Goal: Task Accomplishment & Management: Complete application form

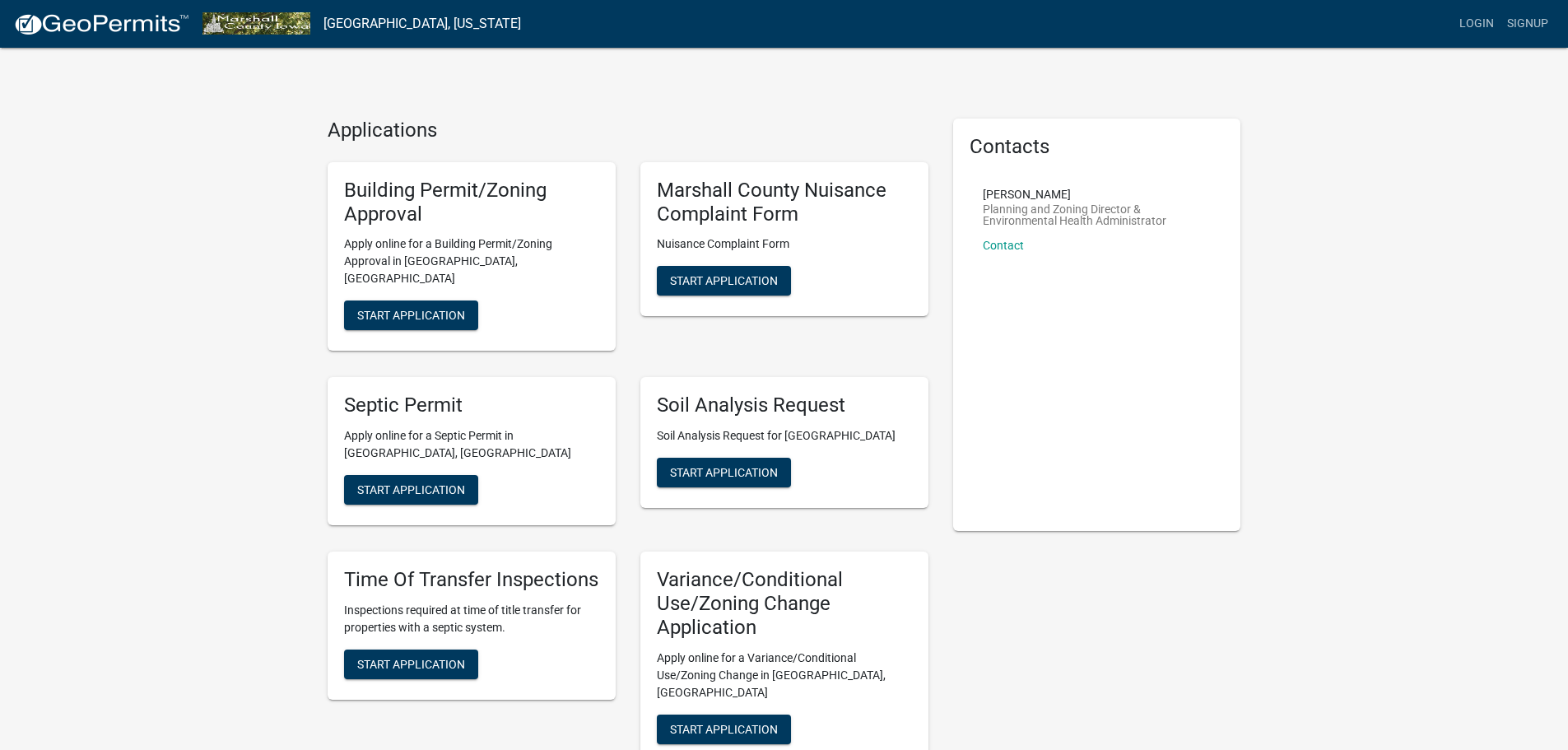
scroll to position [83, 0]
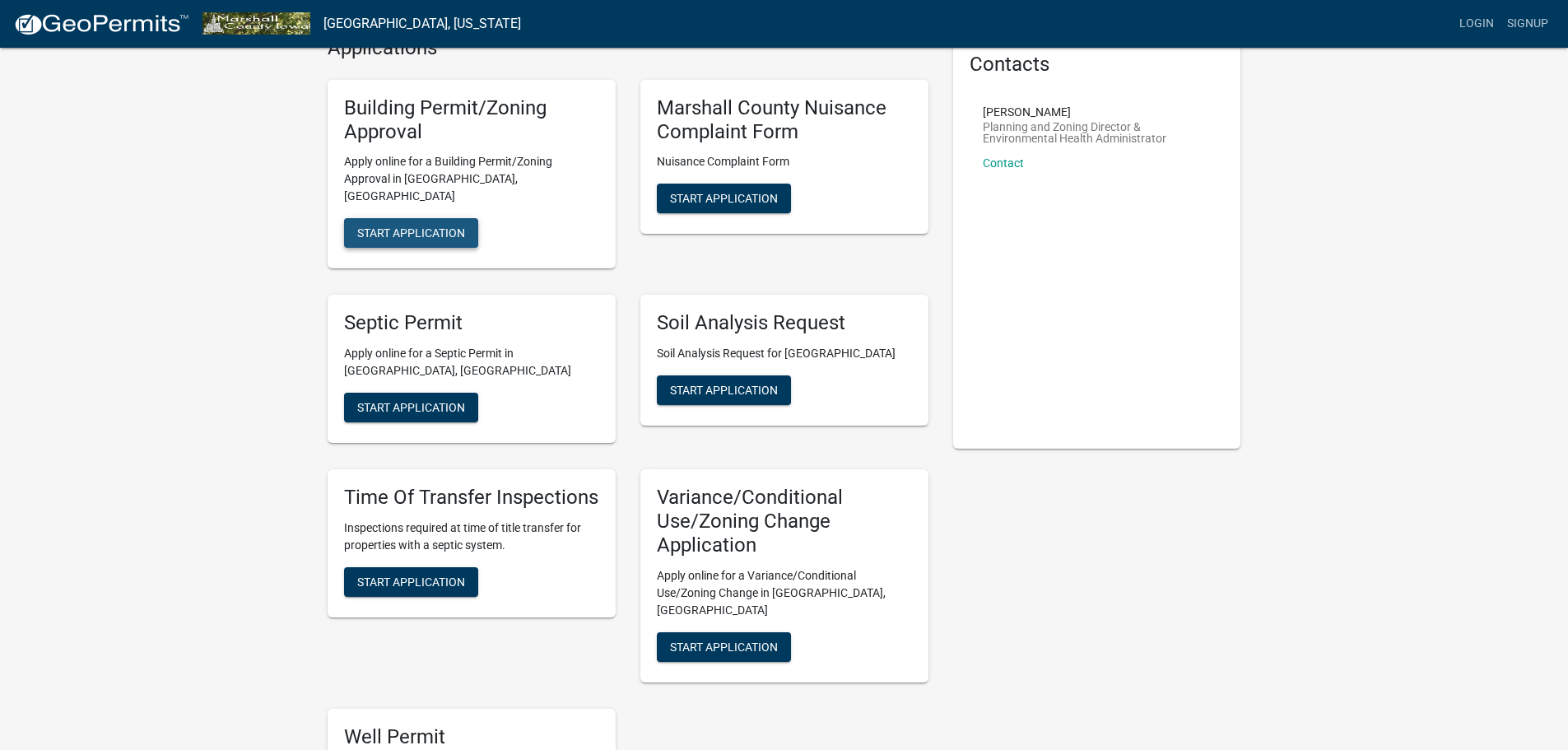
drag, startPoint x: 441, startPoint y: 214, endPoint x: 394, endPoint y: 219, distance: 47.3
click at [394, 226] on span "Start Application" at bounding box center [411, 233] width 108 height 14
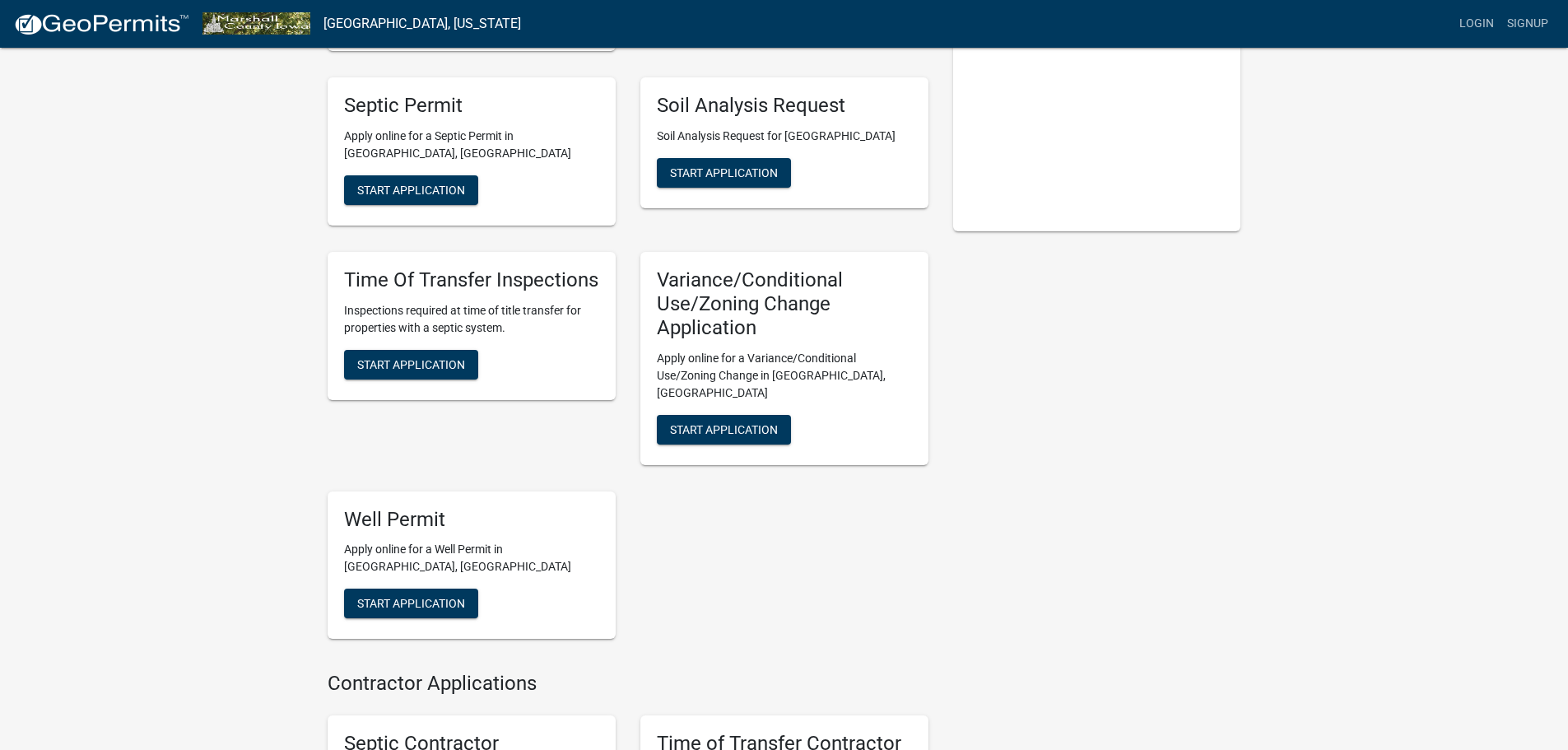
scroll to position [412, 0]
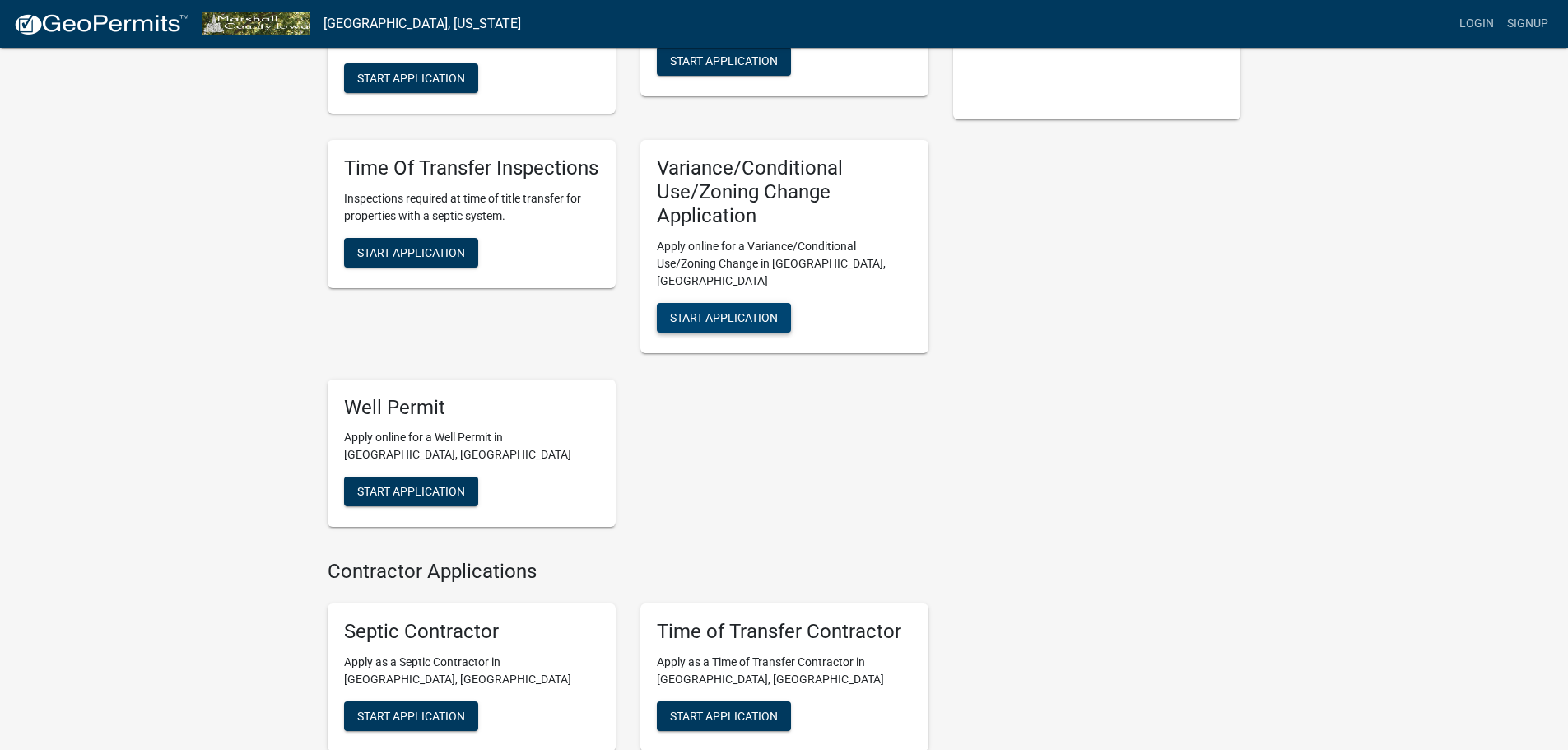
click at [723, 311] on span "Start Application" at bounding box center [723, 318] width 108 height 14
